Goal: Information Seeking & Learning: Learn about a topic

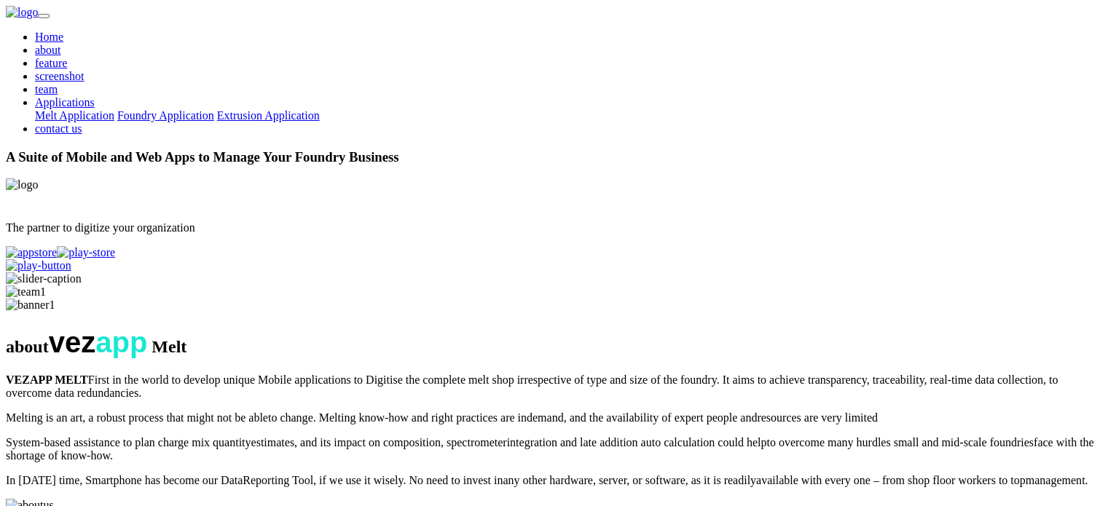
click at [85, 70] on link "screenshot" at bounding box center [60, 76] width 50 height 12
click at [58, 83] on link "team" at bounding box center [46, 89] width 23 height 12
click at [82, 122] on link "contact us" at bounding box center [58, 128] width 47 height 12
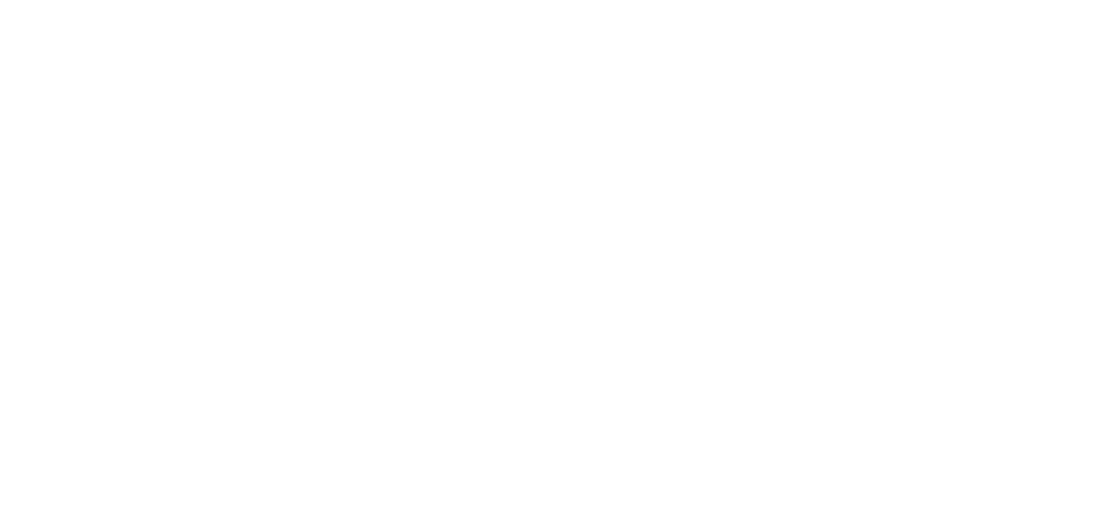
scroll to position [4863, 0]
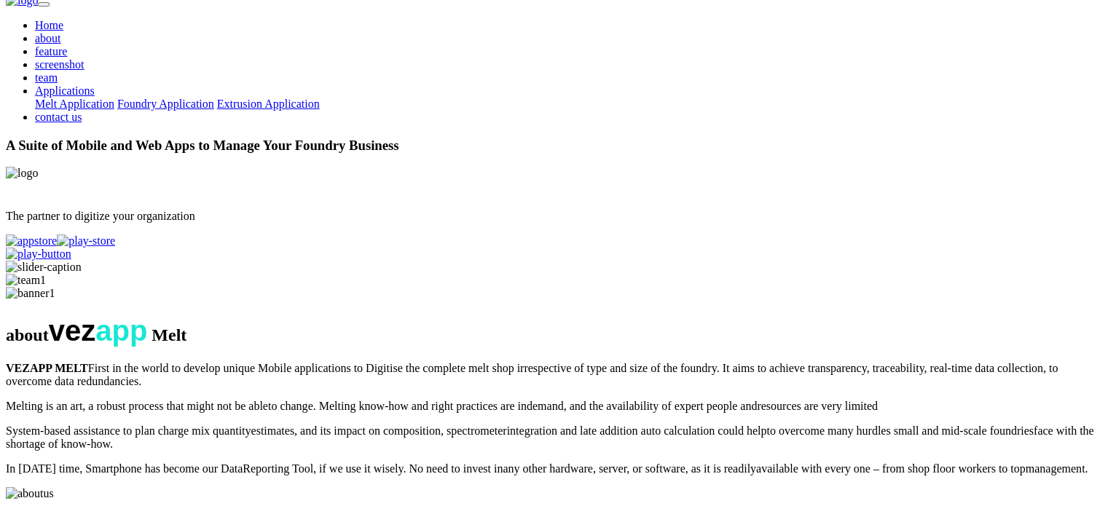
scroll to position [1, 0]
click at [114, 98] on link "Melt Application" at bounding box center [74, 104] width 79 height 12
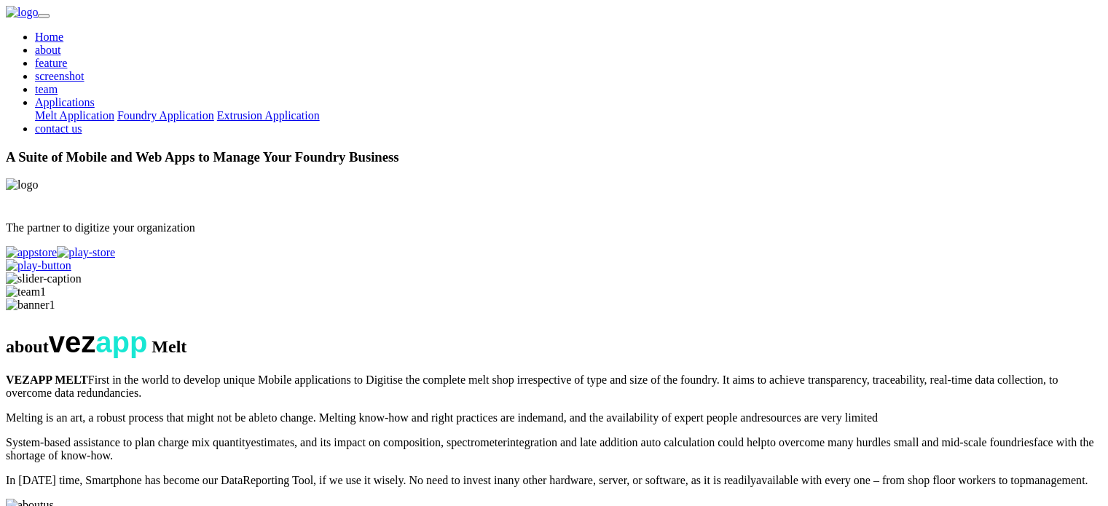
click at [82, 272] on img at bounding box center [44, 278] width 76 height 13
click at [440, 238] on div "A Suite of Mobile and Web Apps to Manage Your Foundry Business The partner to d…" at bounding box center [554, 211] width 1096 height 124
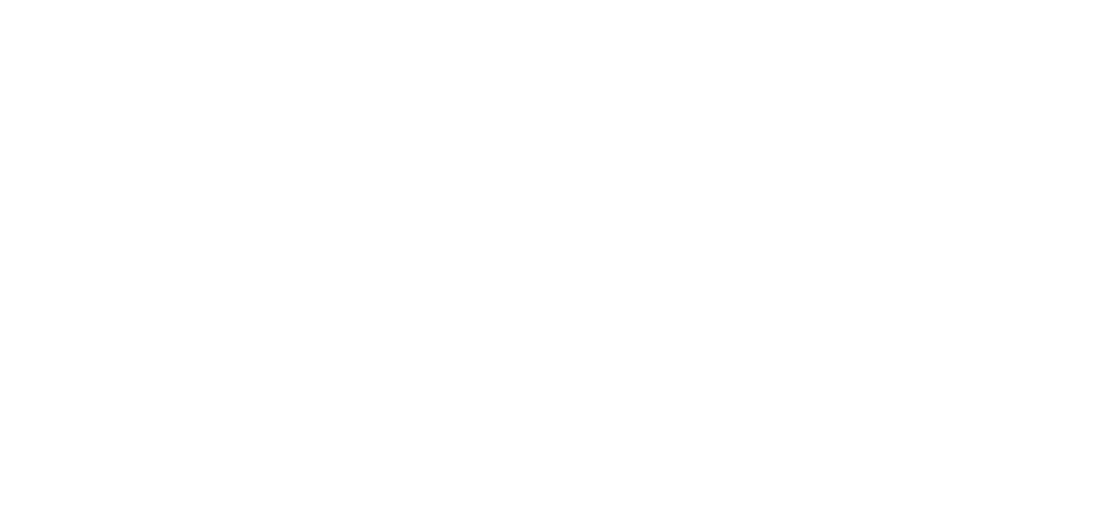
scroll to position [4985, 0]
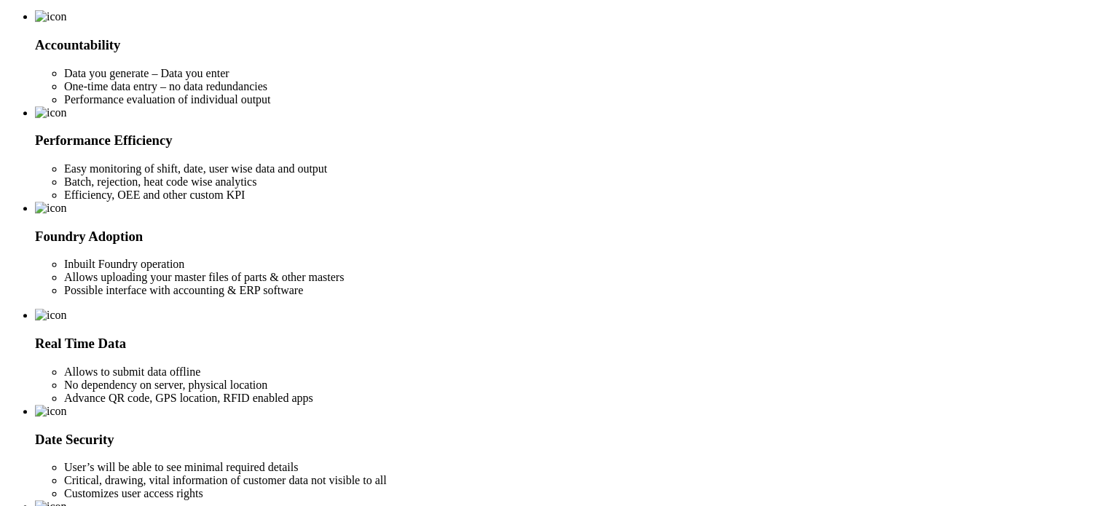
scroll to position [285, 0]
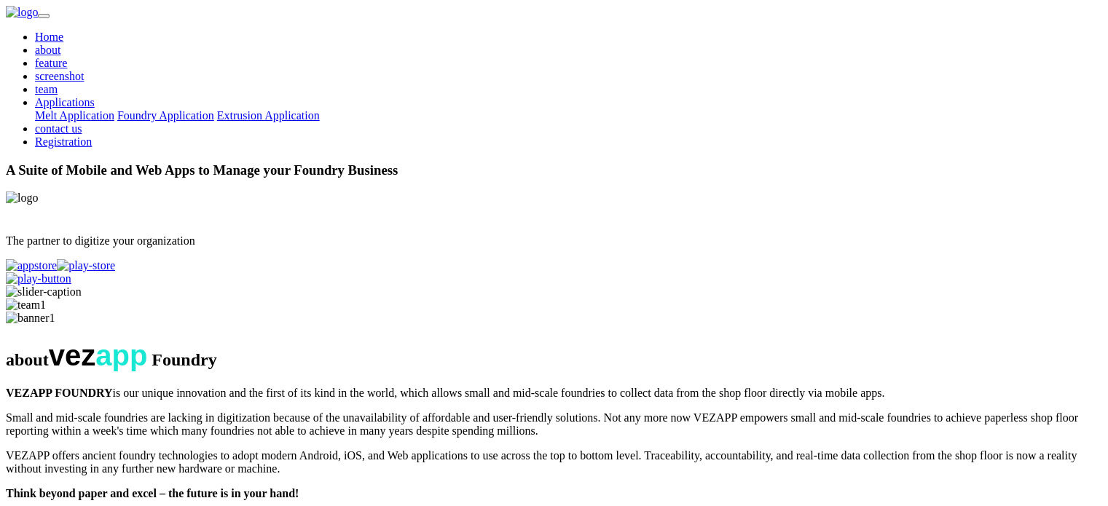
click at [63, 31] on link "Home" at bounding box center [49, 37] width 28 height 12
click at [411, 162] on h3 "A Suite of Mobile and Web Apps to Manage your Foundry Business" at bounding box center [554, 170] width 1096 height 16
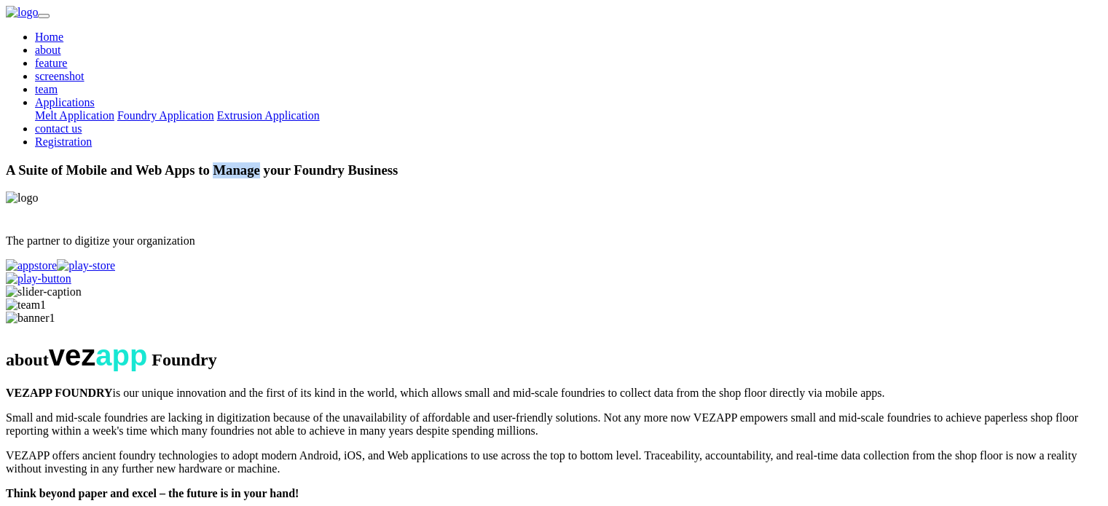
click at [411, 162] on h3 "A Suite of Mobile and Web Apps to Manage your Foundry Business" at bounding box center [554, 170] width 1096 height 16
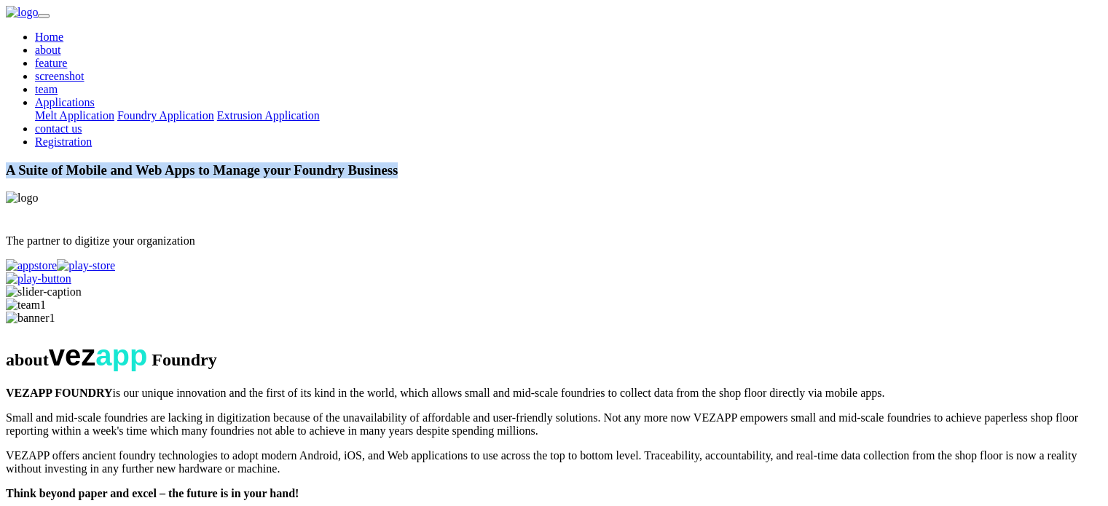
click at [411, 162] on h3 "A Suite of Mobile and Web Apps to Manage your Foundry Business" at bounding box center [554, 170] width 1096 height 16
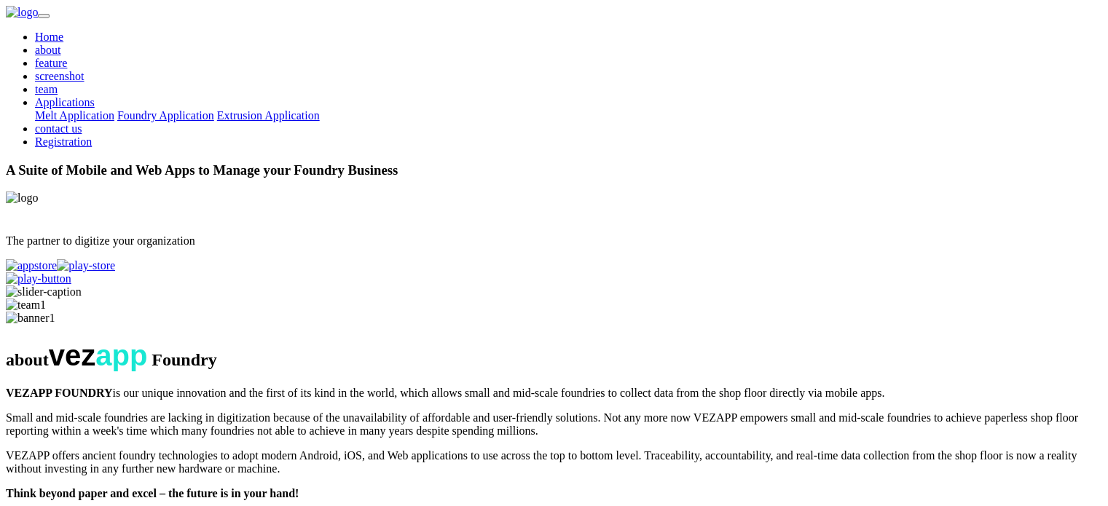
click at [411, 162] on h3 "A Suite of Mobile and Web Apps to Manage your Foundry Business" at bounding box center [554, 170] width 1096 height 16
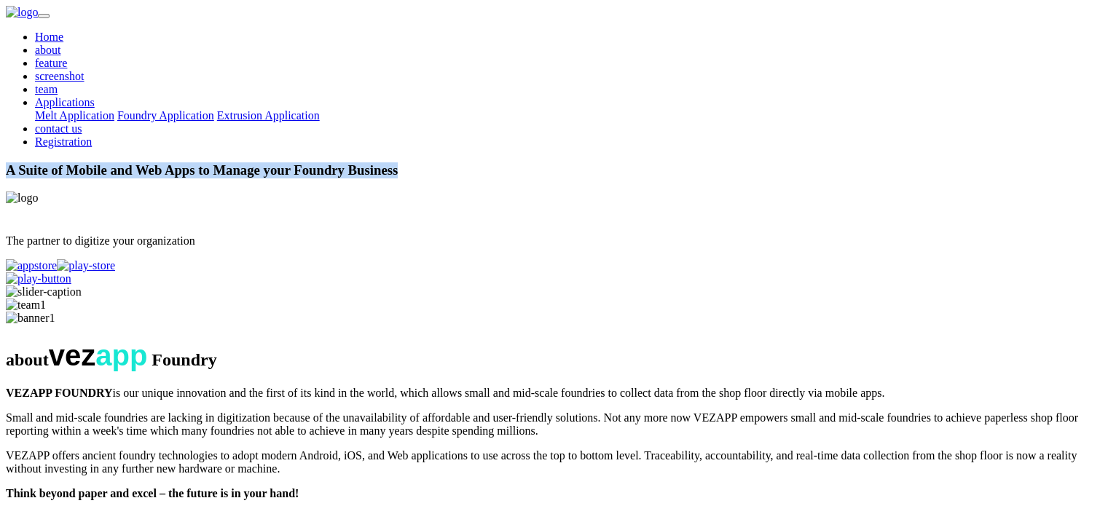
click at [411, 162] on h3 "A Suite of Mobile and Web Apps to Manage your Foundry Business" at bounding box center [554, 170] width 1096 height 16
click at [303, 162] on h3 "A Suite of Mobile and Web Apps to Manage your Foundry Business" at bounding box center [554, 170] width 1096 height 16
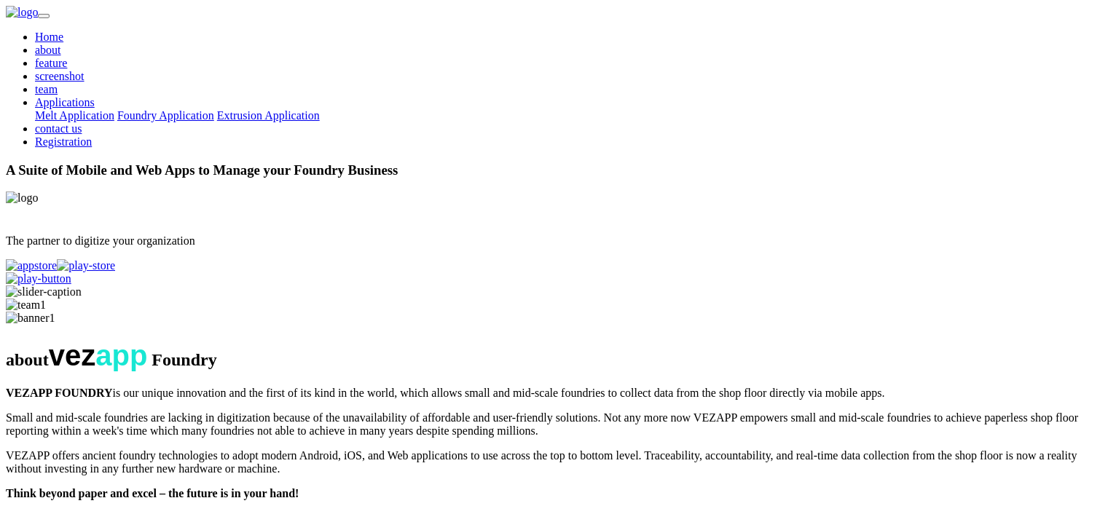
click at [303, 162] on h3 "A Suite of Mobile and Web Apps to Manage your Foundry Business" at bounding box center [554, 170] width 1096 height 16
